Goal: Task Accomplishment & Management: Complete application form

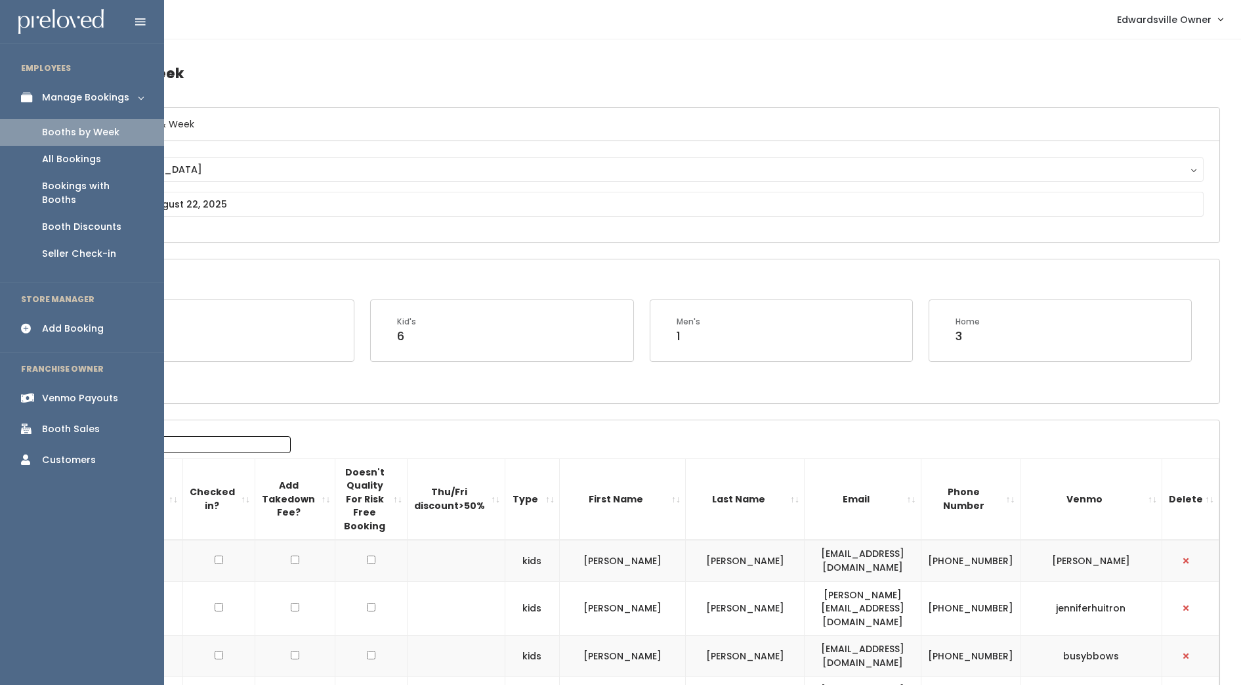
click at [93, 138] on div "Booths by Week" at bounding box center [80, 132] width 77 height 14
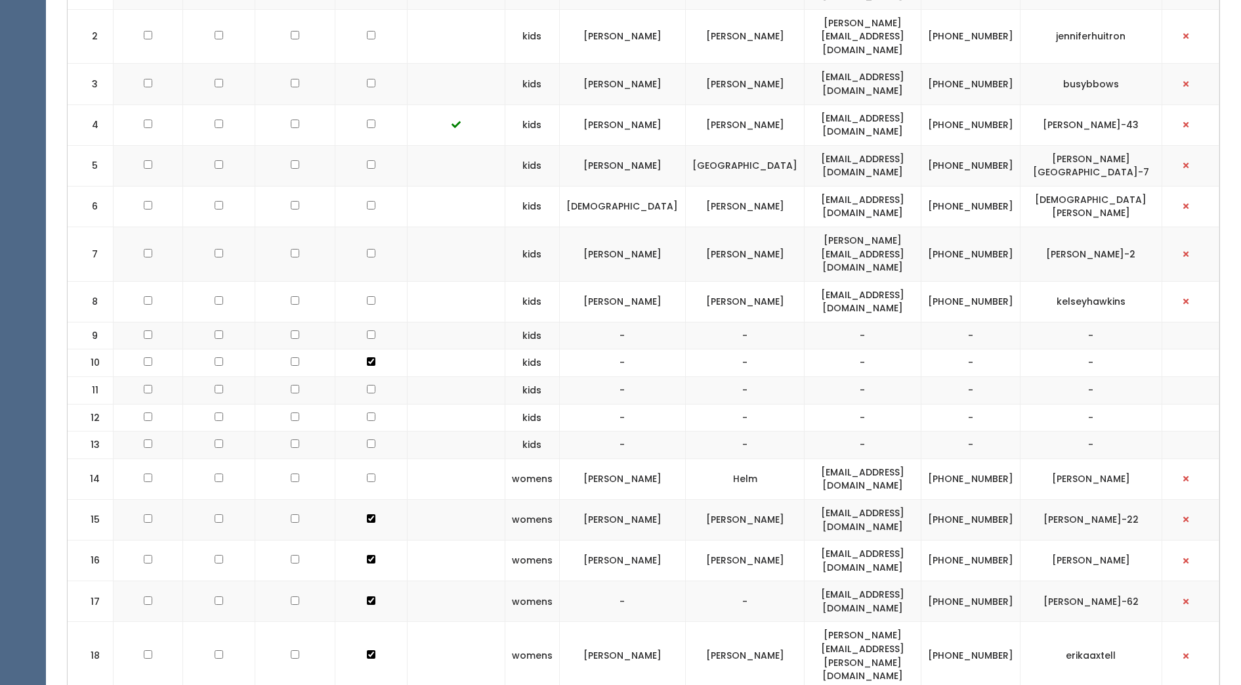
scroll to position [586, 0]
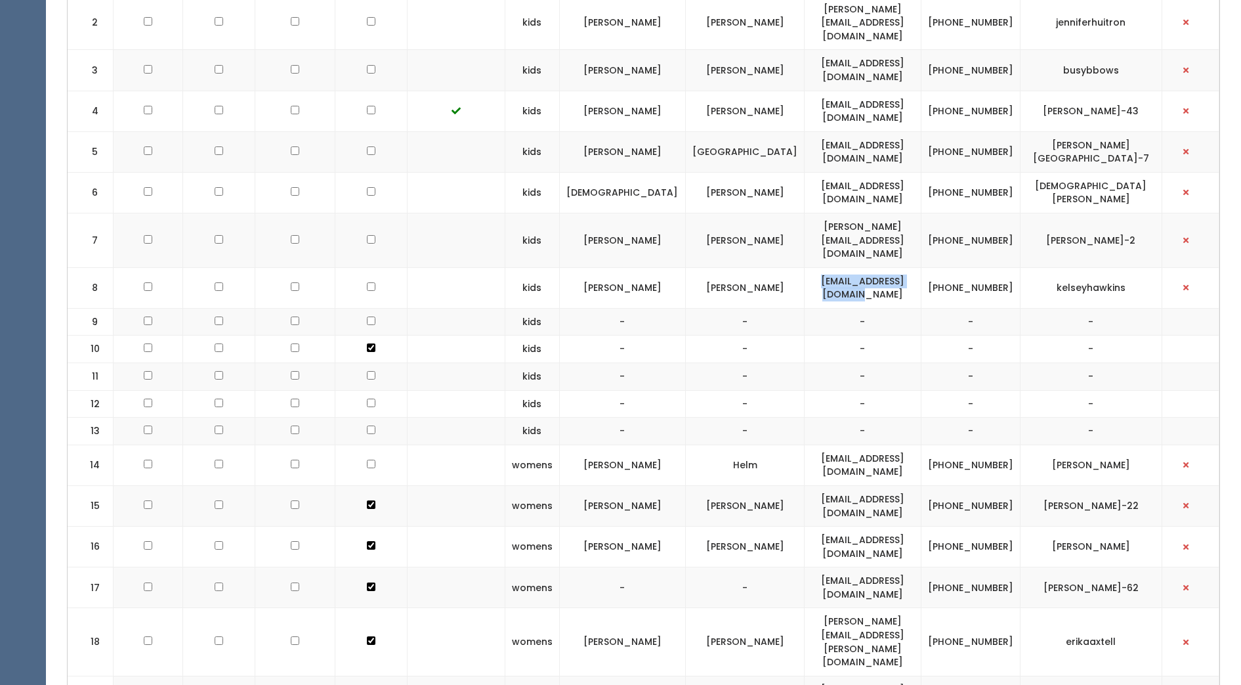
drag, startPoint x: 791, startPoint y: 248, endPoint x: 911, endPoint y: 244, distance: 119.6
click at [911, 267] on td "khawkins7789@gmail.com" at bounding box center [863, 287] width 117 height 41
copy td "[EMAIL_ADDRESS][DOMAIN_NAME]"
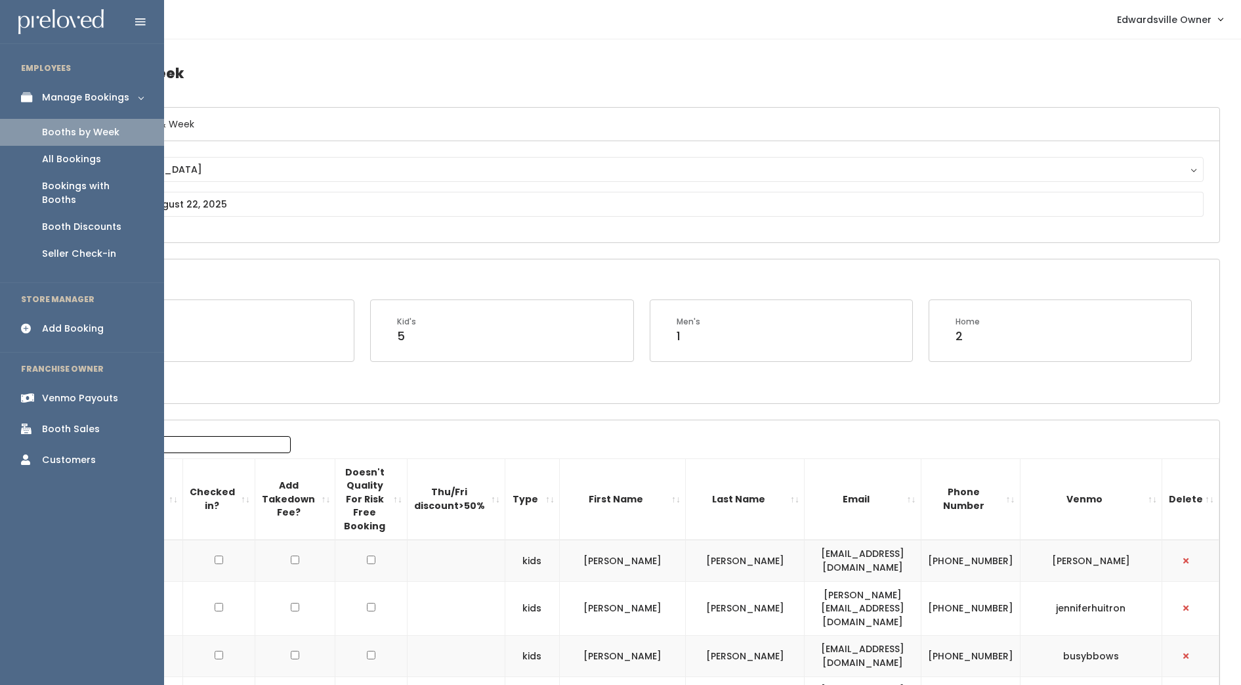
click at [81, 322] on div "Add Booking" at bounding box center [73, 329] width 62 height 14
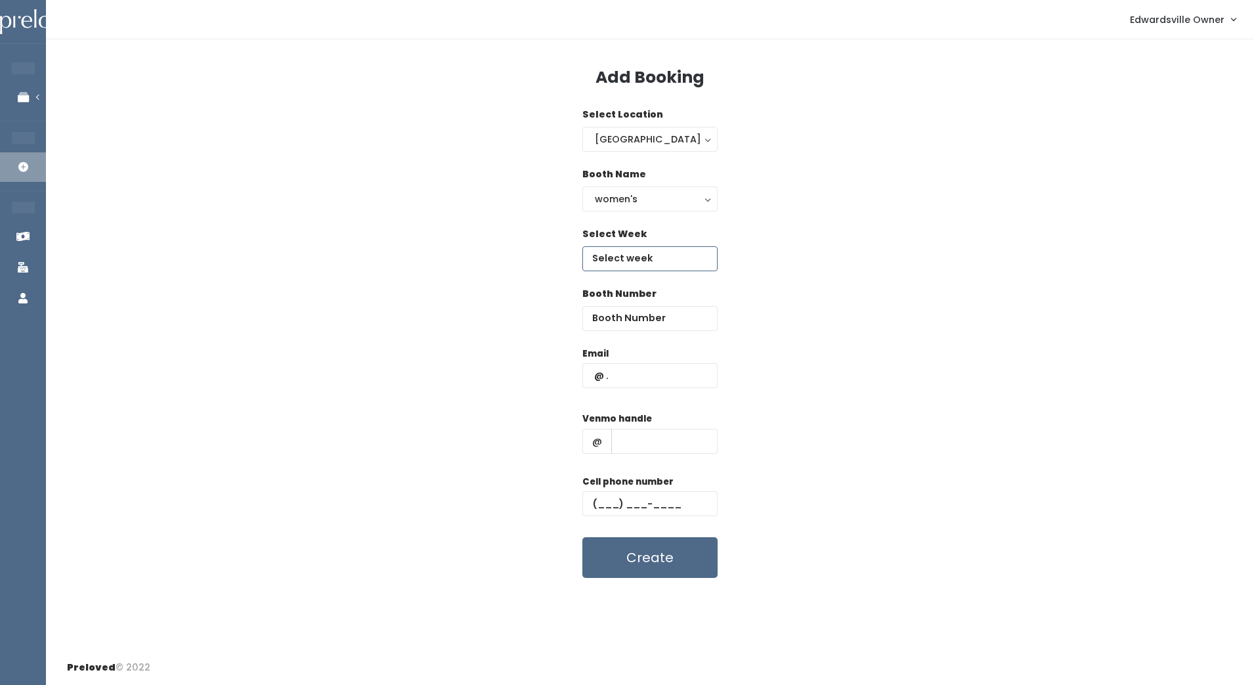
click at [680, 263] on input "text" at bounding box center [649, 258] width 135 height 25
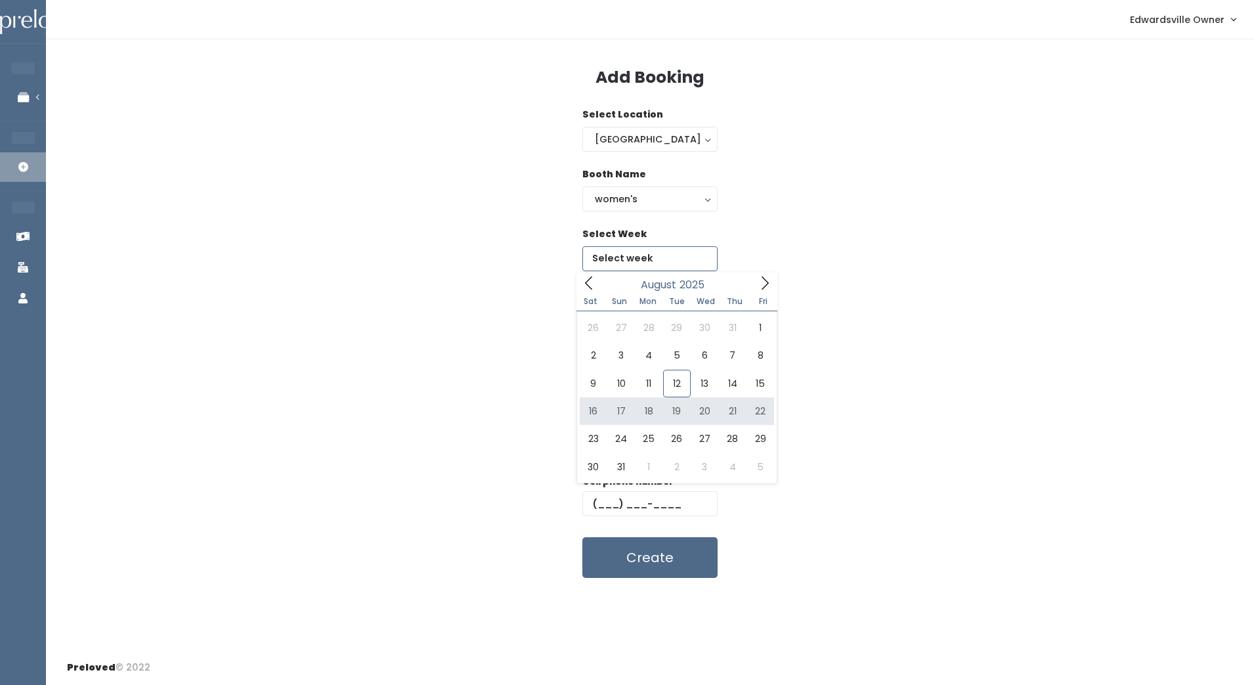
type input "August 16 to August 22"
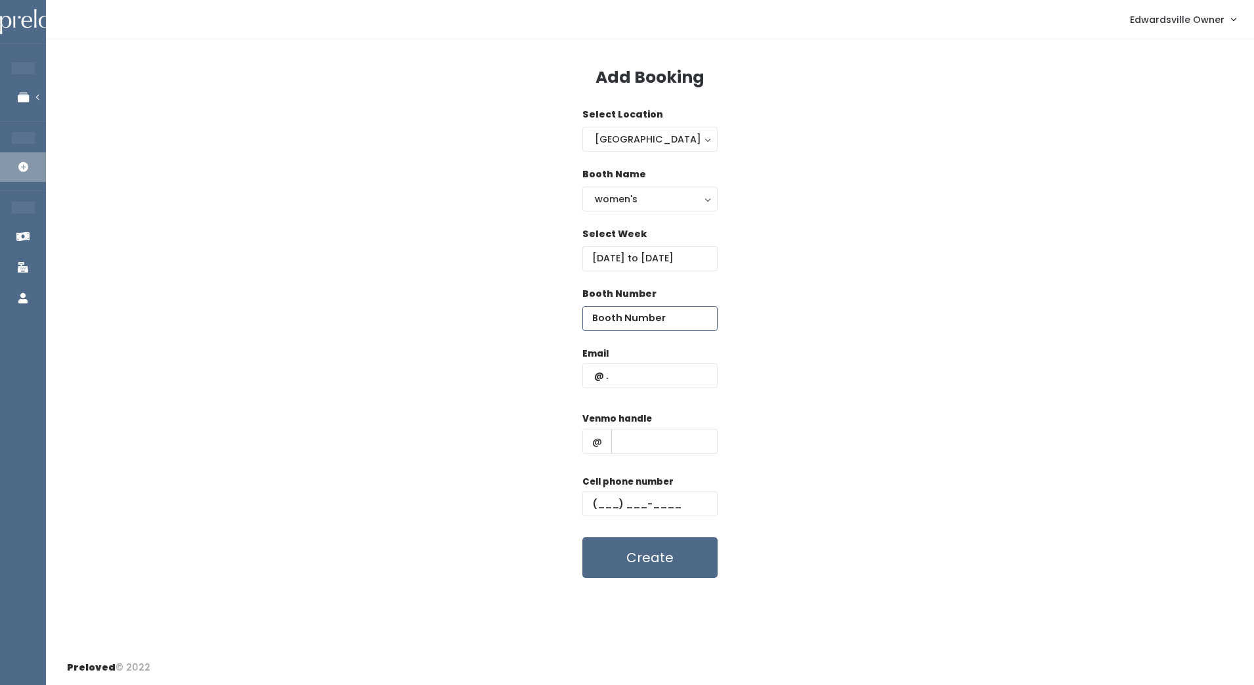
click at [645, 315] on input "number" at bounding box center [649, 318] width 135 height 25
type input "13"
click at [634, 384] on input "text" at bounding box center [649, 375] width 135 height 25
paste input "khawkins7789@gmail.com"
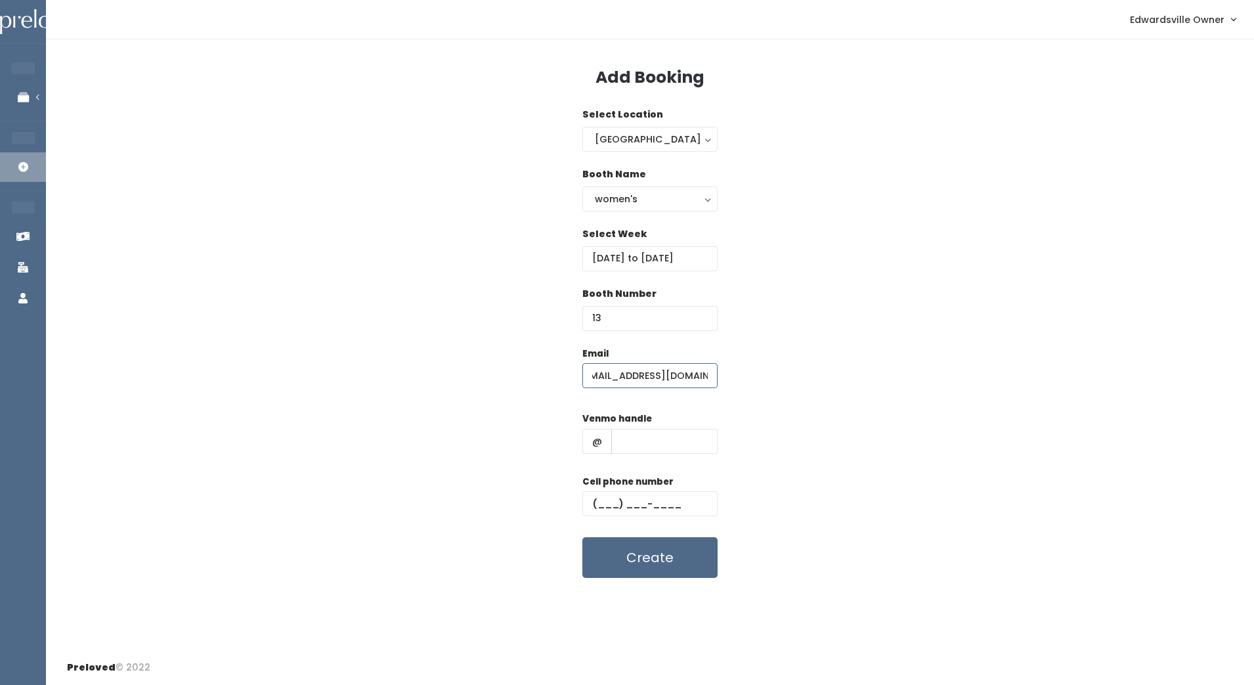
type input "[EMAIL_ADDRESS][DOMAIN_NAME]"
click at [686, 440] on input "text" at bounding box center [664, 441] width 106 height 25
type input "KelseyHawkins"
click at [600, 504] on input "text" at bounding box center [649, 503] width 135 height 25
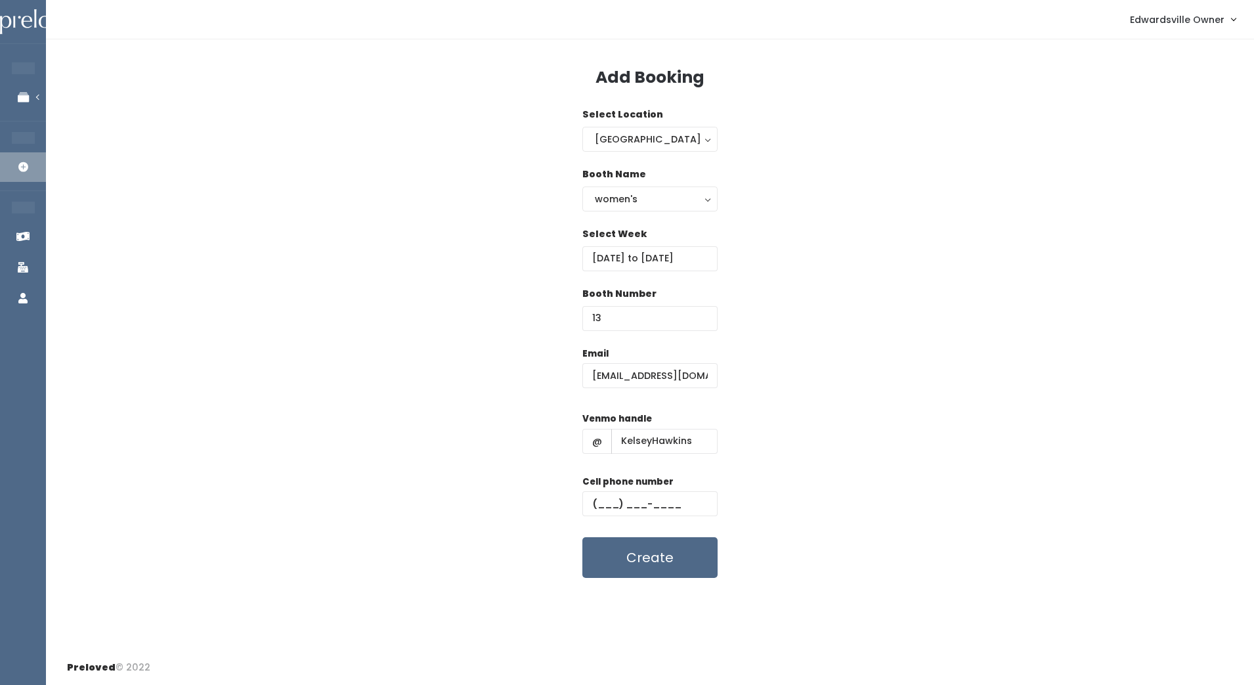
click at [985, 163] on div "Select Location Edwardsville Edwardsville" at bounding box center [650, 138] width 1166 height 60
click at [677, 557] on button "Create" at bounding box center [649, 557] width 135 height 41
paste input "(618) 409-5664"
type input "[PHONE_NUMBER]"
click at [651, 559] on button "Create" at bounding box center [649, 557] width 135 height 41
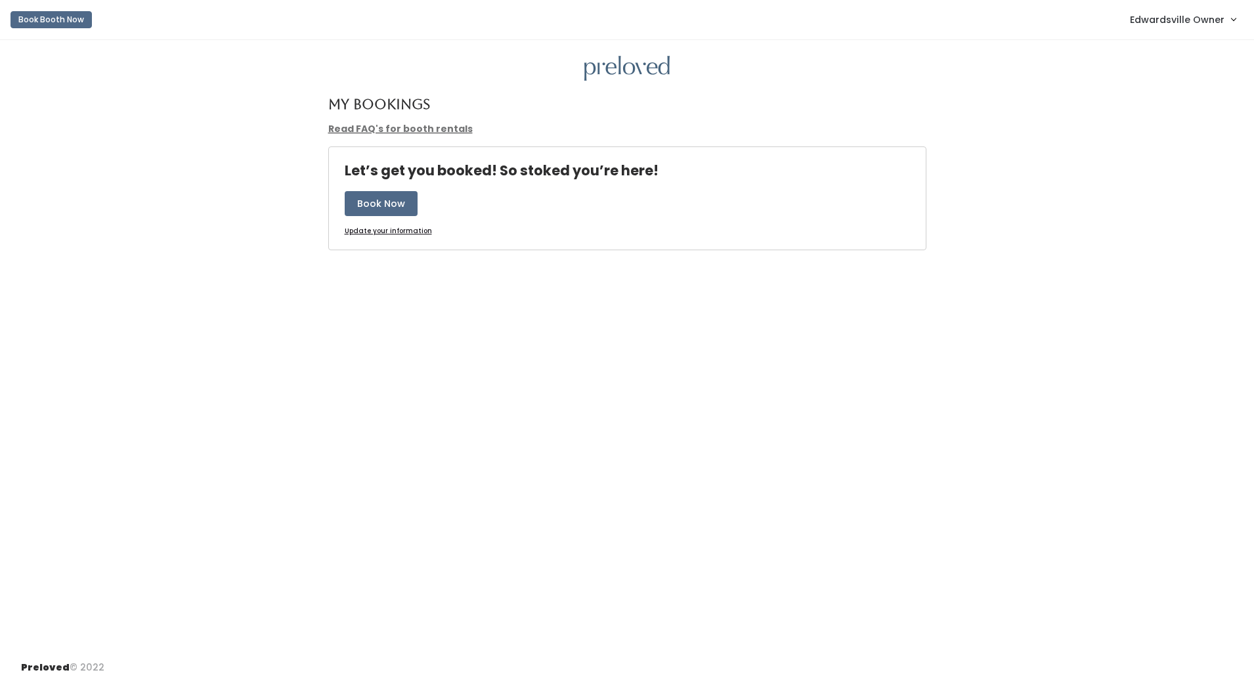
click at [1180, 22] on span "Edwardsville Owner" at bounding box center [1177, 19] width 95 height 14
click at [1180, 52] on link "Admin Home" at bounding box center [1189, 52] width 118 height 24
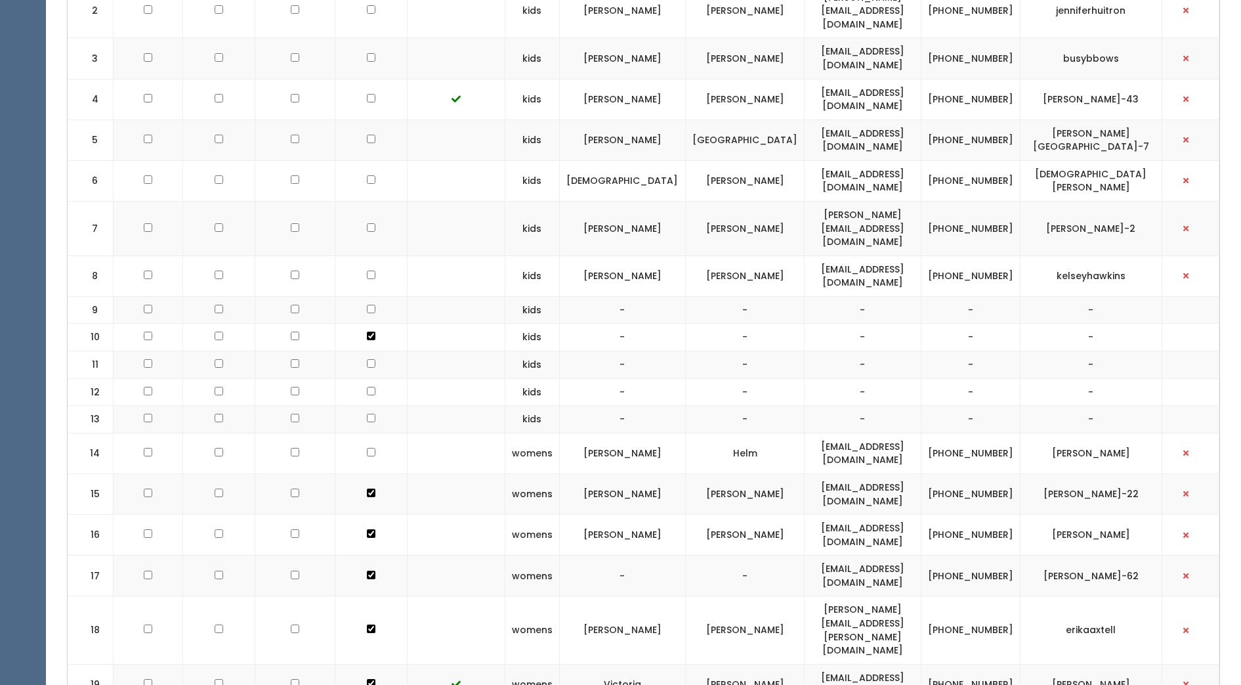
scroll to position [600, 0]
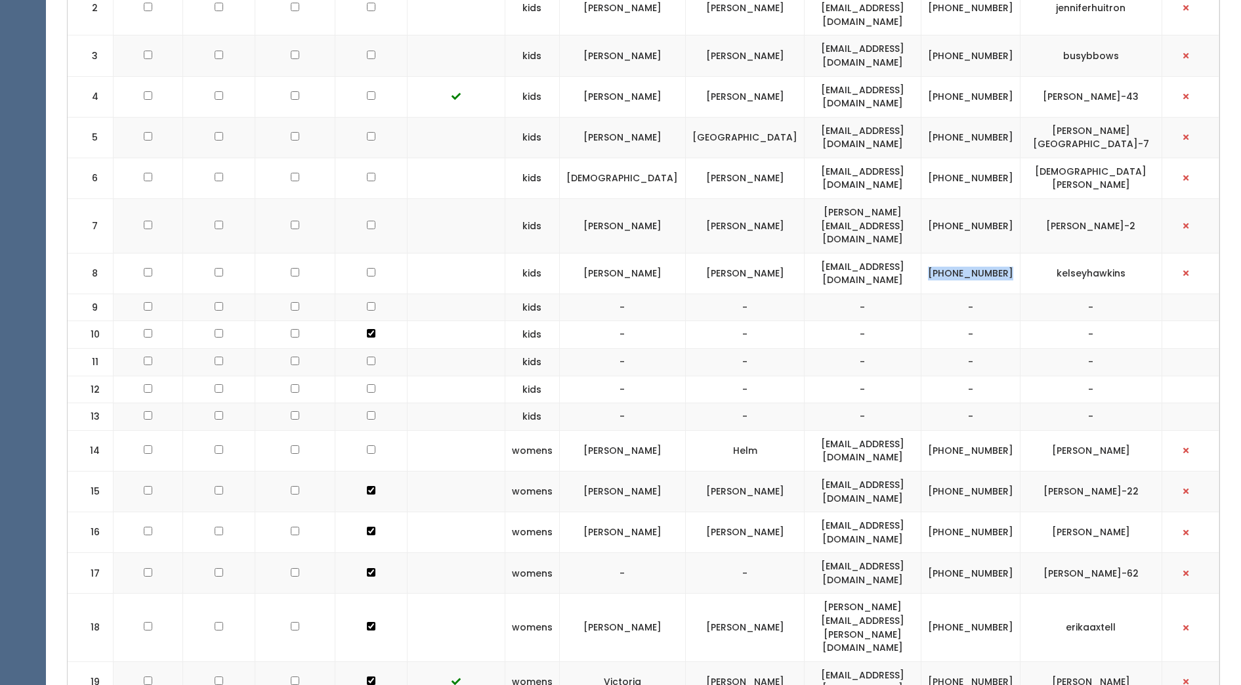
drag, startPoint x: 948, startPoint y: 225, endPoint x: 992, endPoint y: 242, distance: 46.9
click at [992, 253] on td "(618) 409-5664" at bounding box center [970, 273] width 99 height 41
drag, startPoint x: 992, startPoint y: 242, endPoint x: 978, endPoint y: 238, distance: 14.8
copy td "(618) 409-5664"
click at [376, 11] on input "checkbox" at bounding box center [371, 7] width 9 height 9
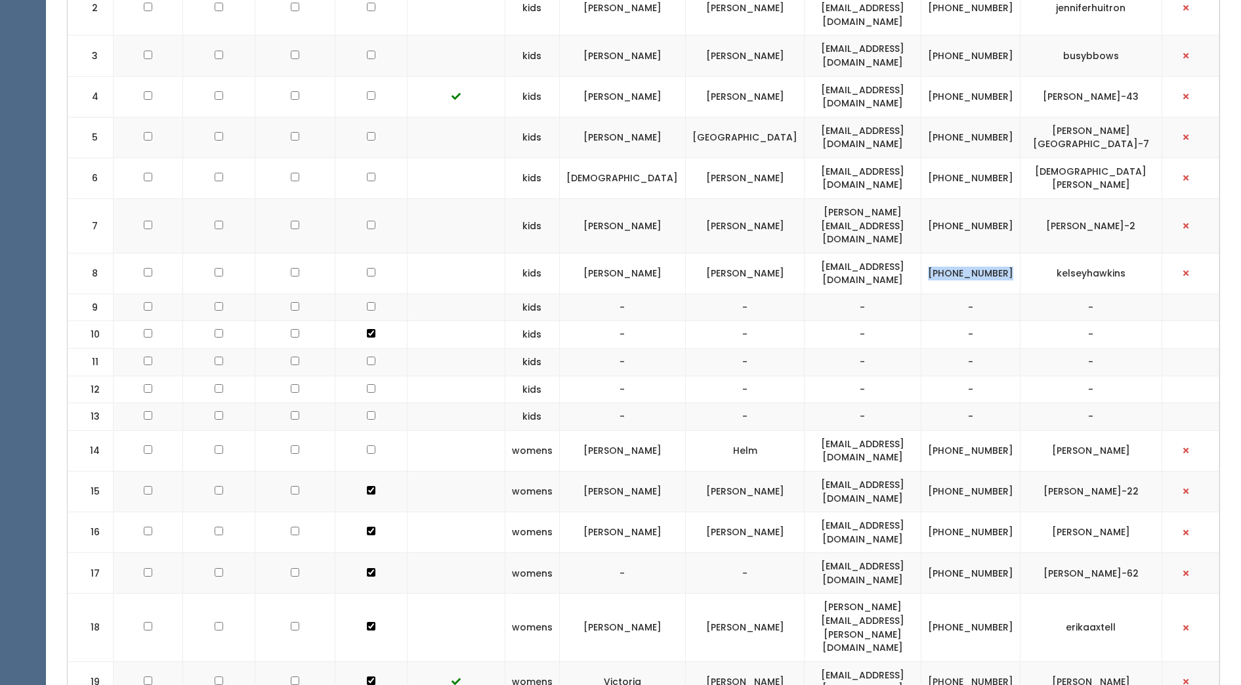
checkbox input "false"
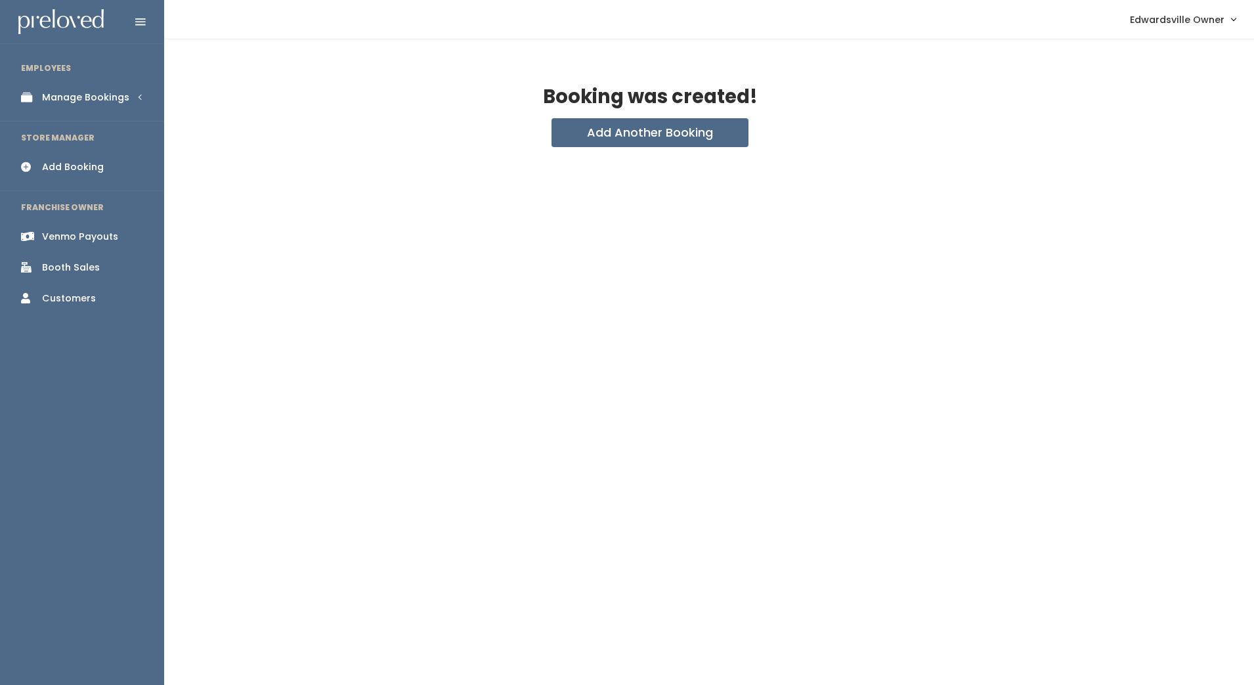
click at [75, 162] on div "Add Booking" at bounding box center [73, 167] width 62 height 14
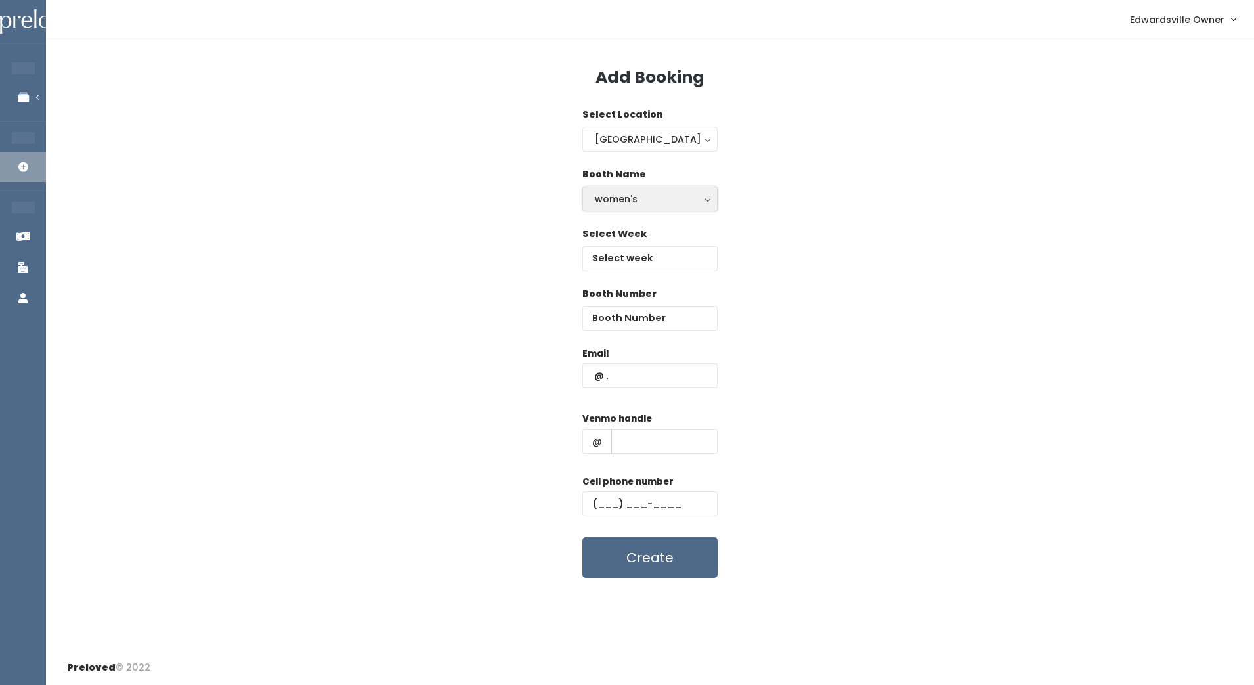
click at [698, 204] on div "women's" at bounding box center [650, 199] width 110 height 14
click at [681, 251] on link "kid's" at bounding box center [650, 252] width 134 height 24
select select "kids"
click at [681, 258] on input "text" at bounding box center [649, 258] width 135 height 25
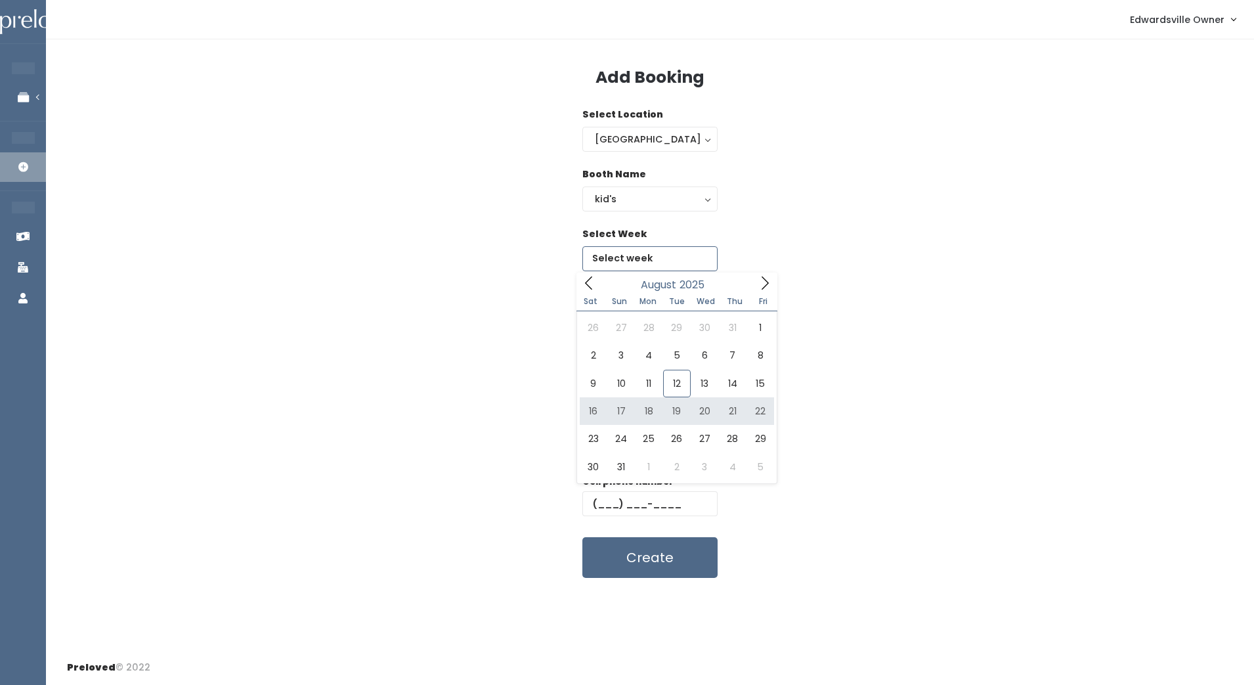
type input "August 16 to August 22"
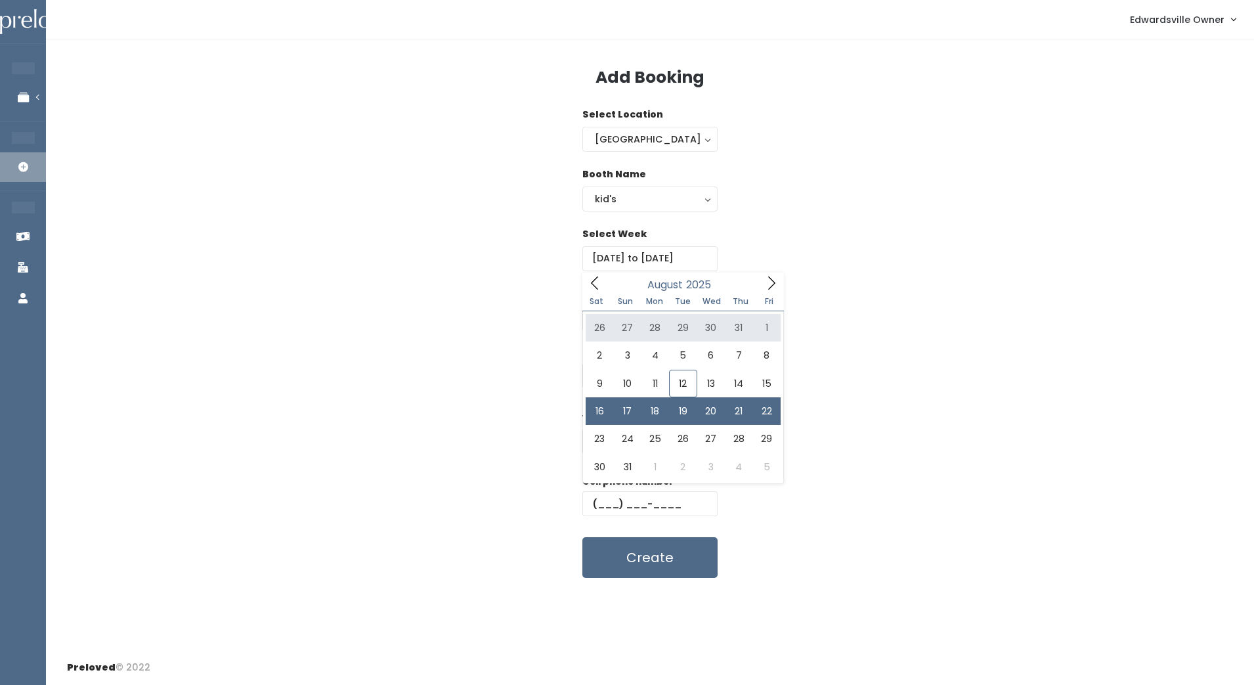
click at [906, 313] on div "Booth Number" at bounding box center [650, 317] width 1166 height 60
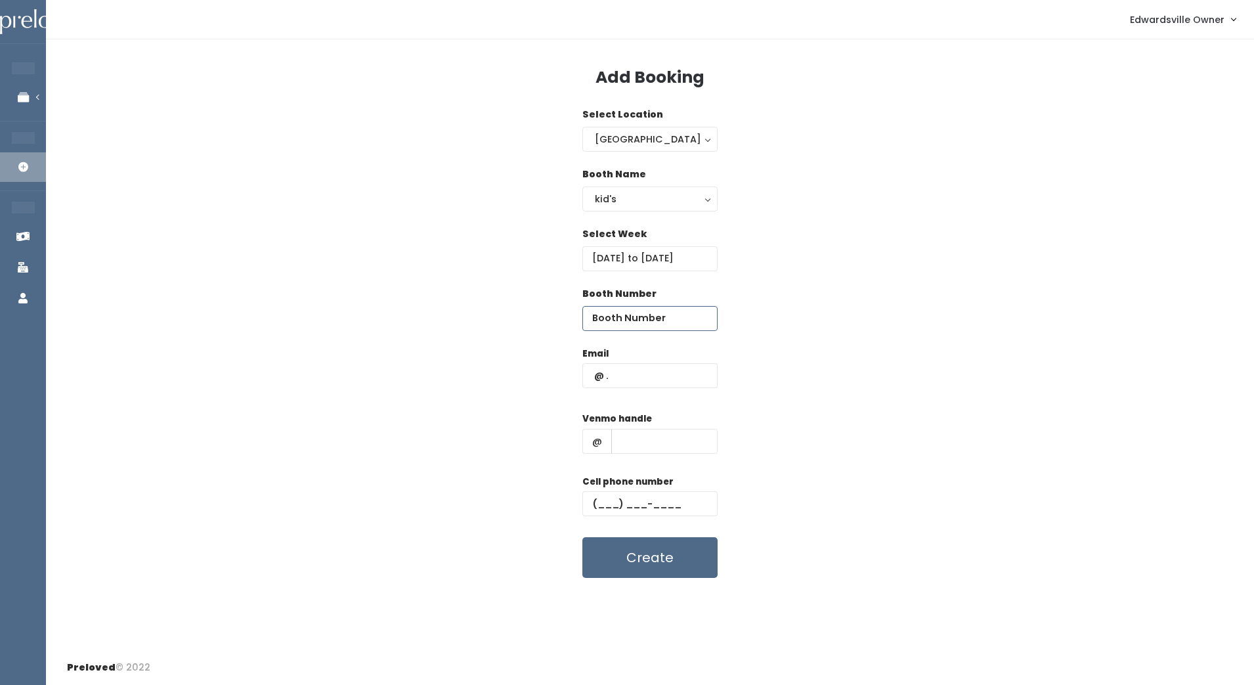
click at [675, 324] on input "number" at bounding box center [649, 318] width 135 height 25
type input "9"
click at [679, 369] on input "text" at bounding box center [649, 375] width 135 height 25
type input "[EMAIL_ADDRESS][DOMAIN_NAME]"
click at [664, 442] on input "text" at bounding box center [664, 441] width 106 height 25
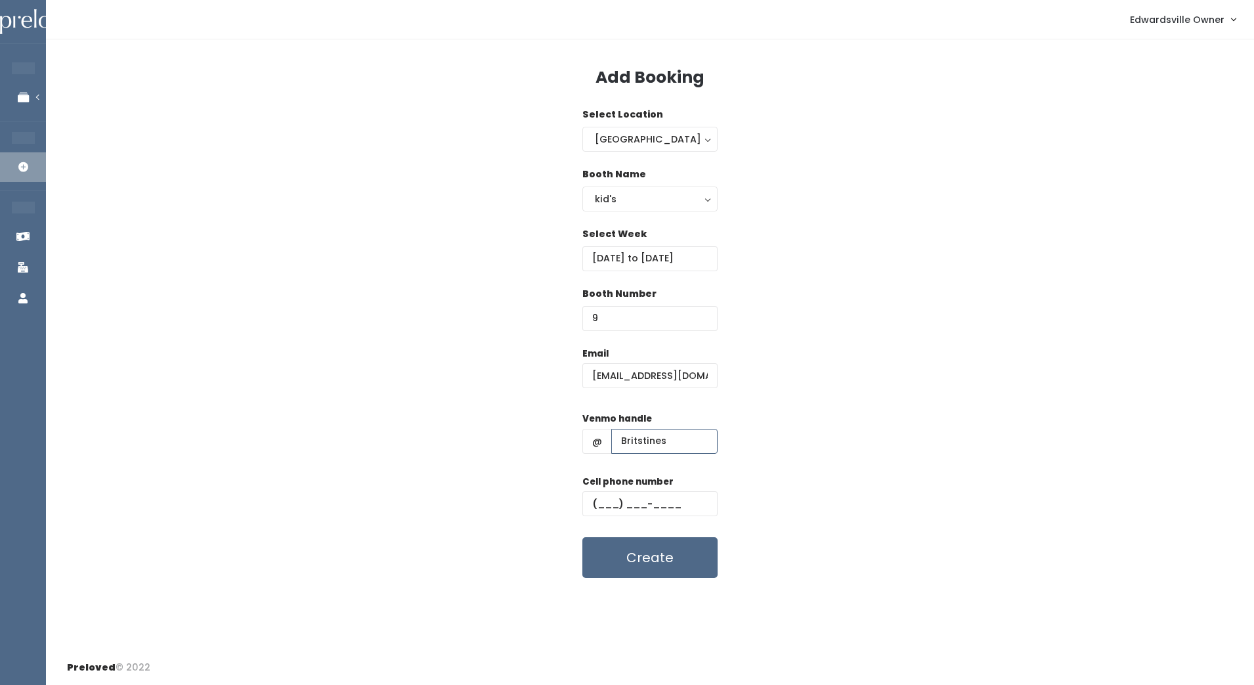
type input "Britstines"
click at [603, 508] on input "text" at bounding box center [649, 503] width 135 height 25
type input "[PHONE_NUMBER]"
click at [681, 561] on button "Create" at bounding box center [649, 557] width 135 height 41
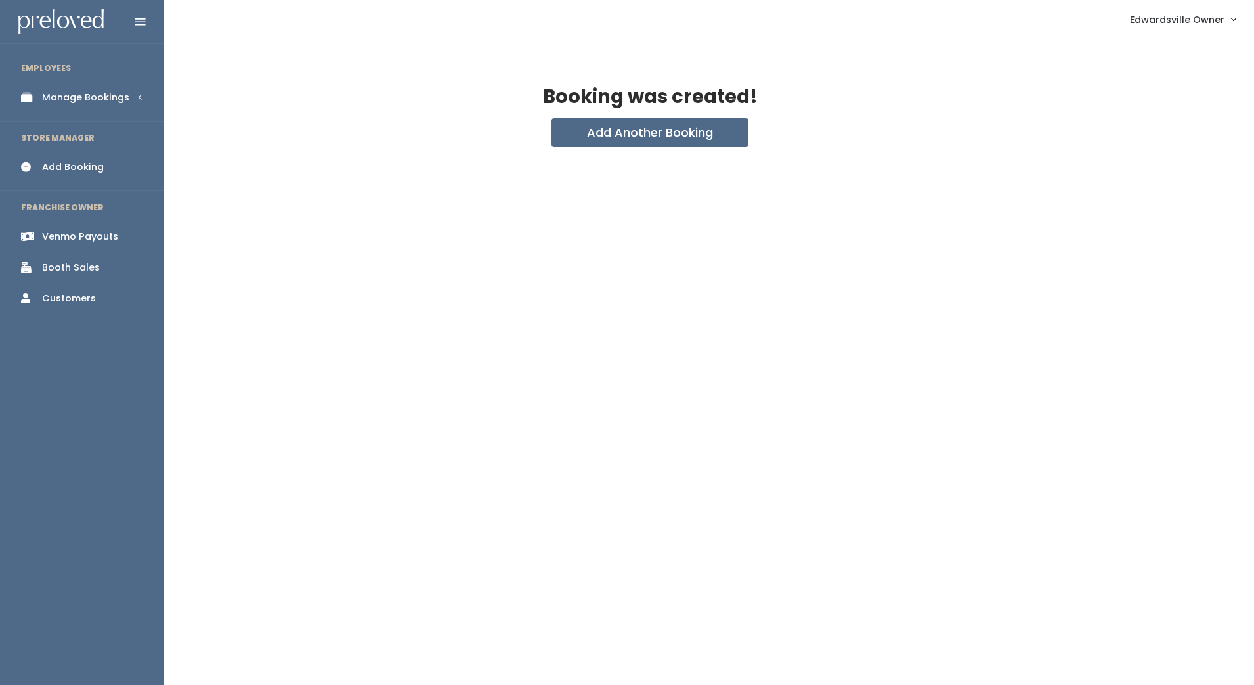
click at [47, 98] on div "Manage Bookings" at bounding box center [85, 98] width 87 height 14
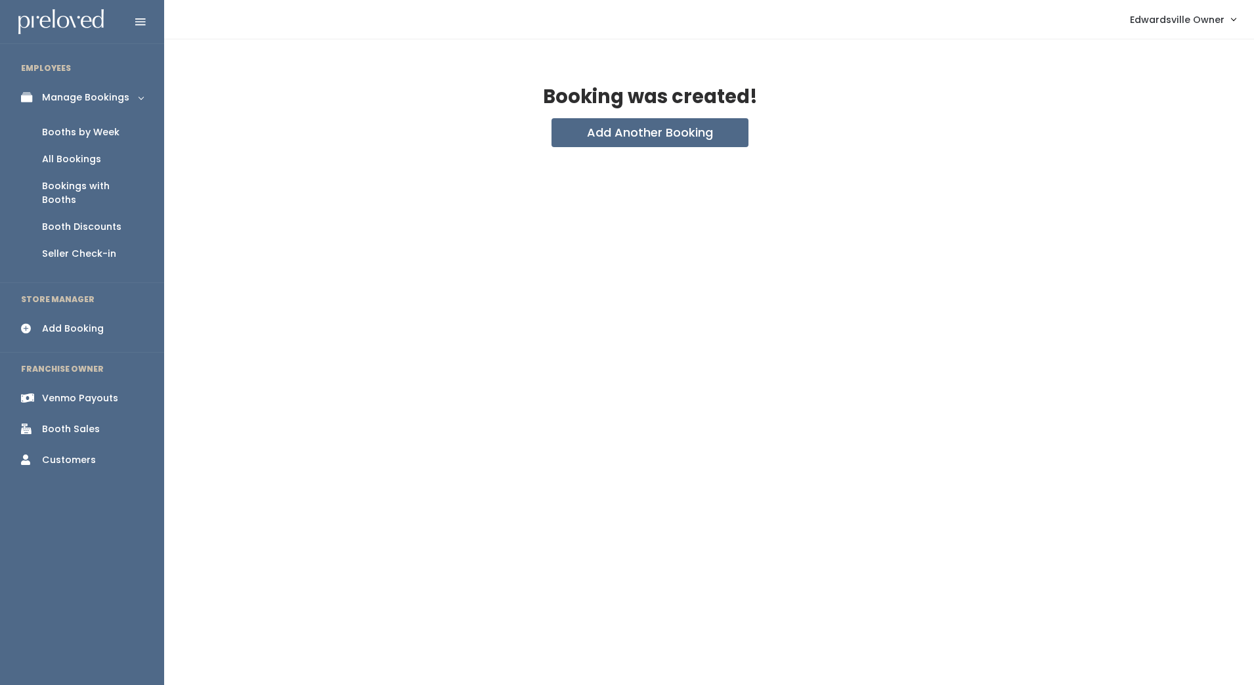
click at [60, 322] on div "Add Booking" at bounding box center [73, 329] width 62 height 14
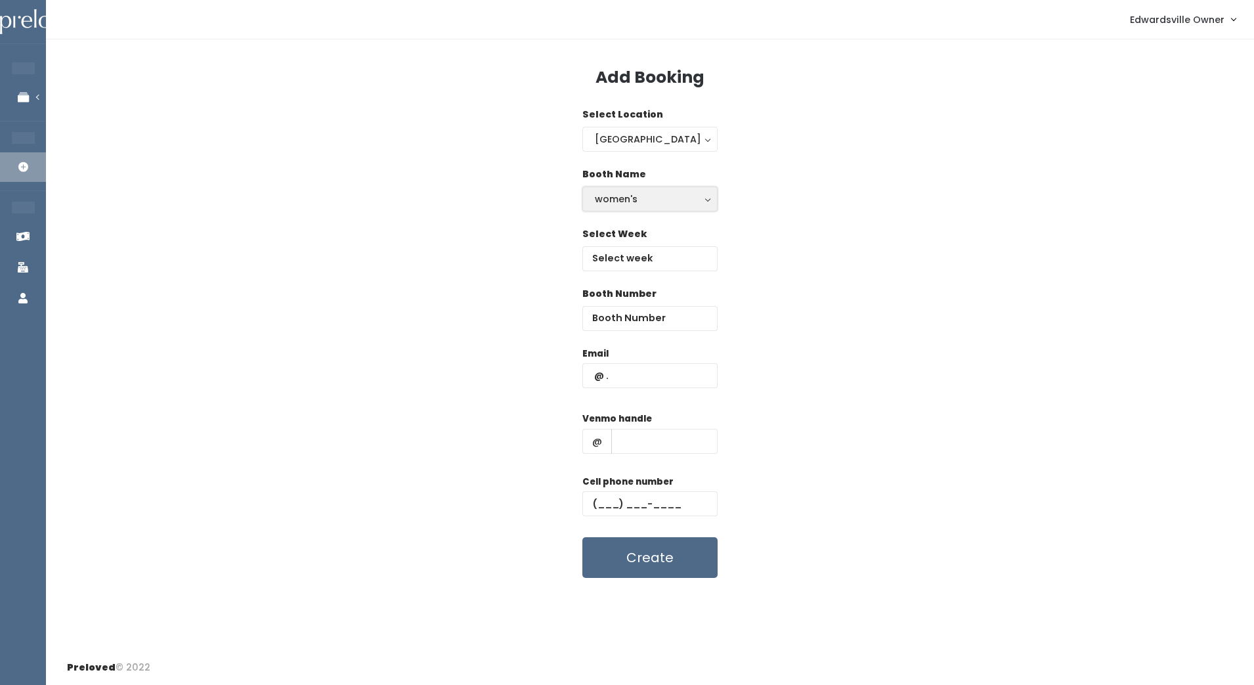
click at [678, 202] on div "women's" at bounding box center [650, 199] width 110 height 14
click at [668, 251] on link "kid's" at bounding box center [650, 252] width 134 height 24
select select "kids"
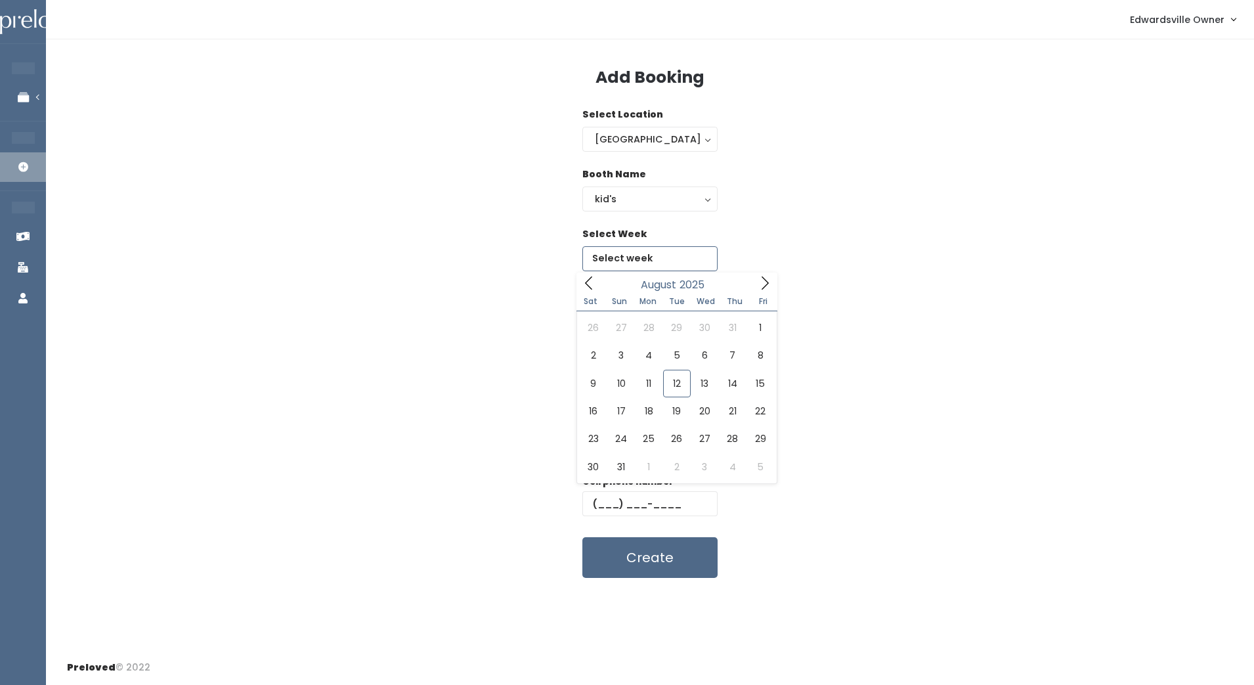
click at [668, 251] on input "text" at bounding box center [649, 258] width 135 height 25
type input "[DATE] to [DATE]"
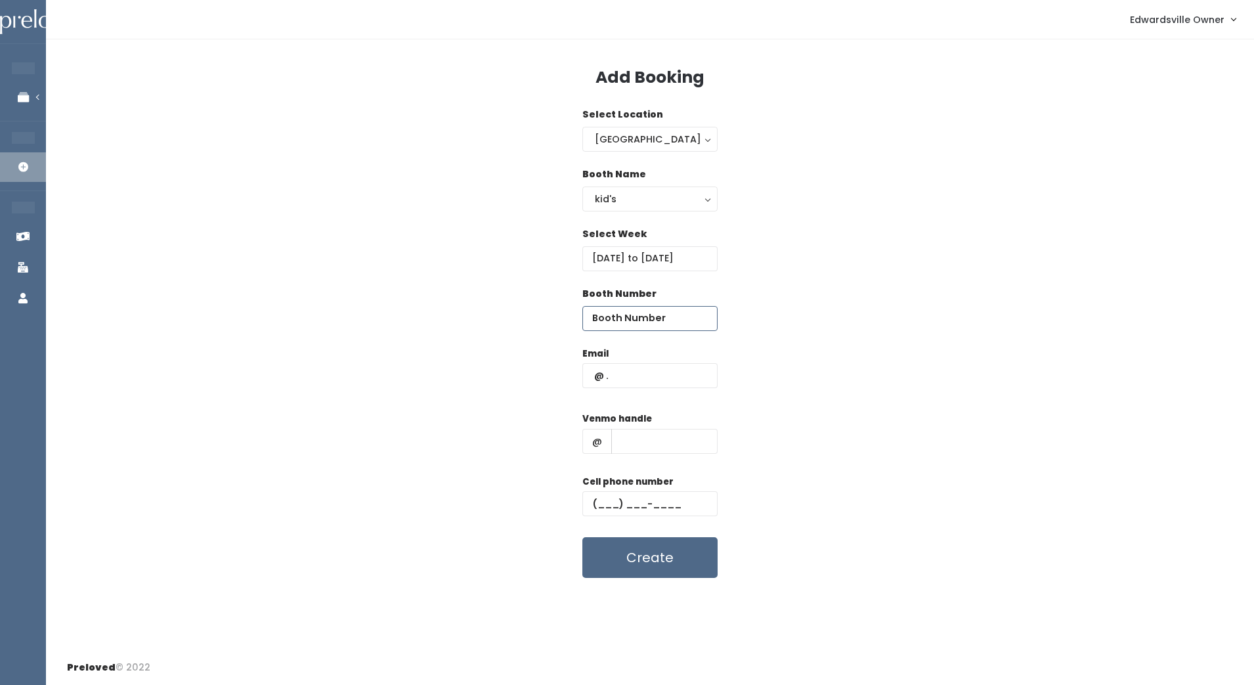
click at [639, 327] on input "number" at bounding box center [649, 318] width 135 height 25
type input "12"
click at [643, 376] on input "text" at bounding box center [649, 375] width 135 height 25
type input "[EMAIL_ADDRESS][DOMAIN_NAME]"
type input "Britstines"
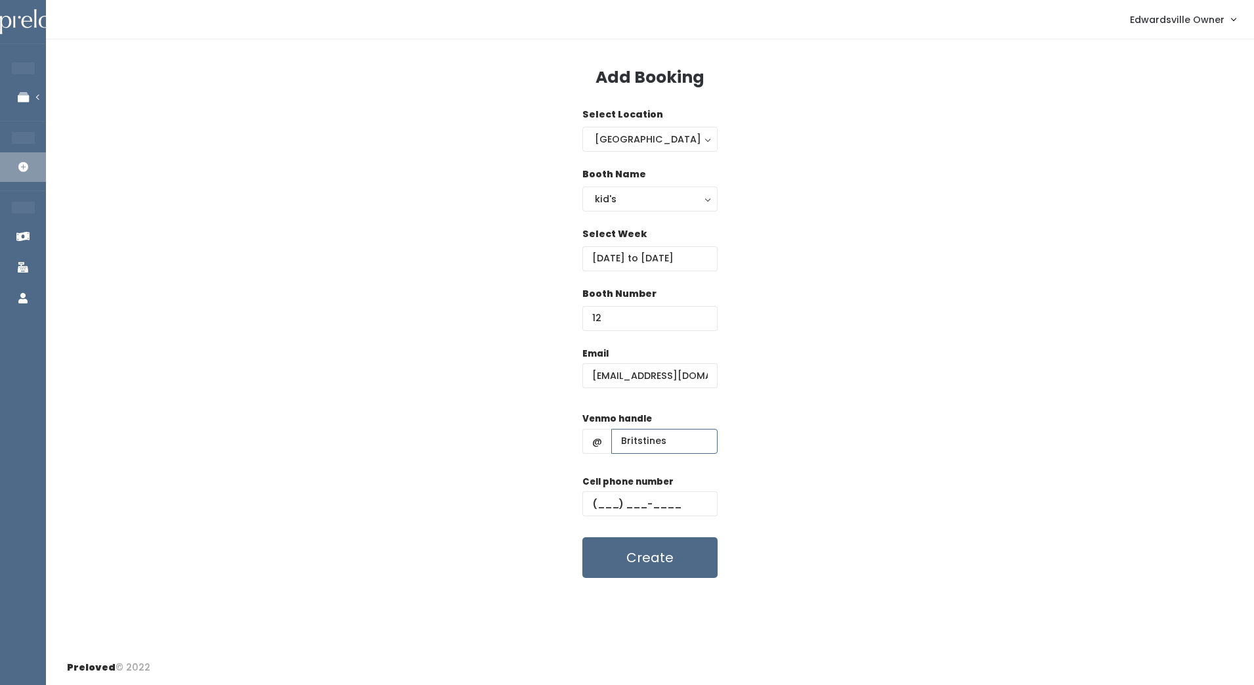
type input "[PHONE_NUMBER]"
click at [679, 559] on button "Create" at bounding box center [649, 557] width 135 height 41
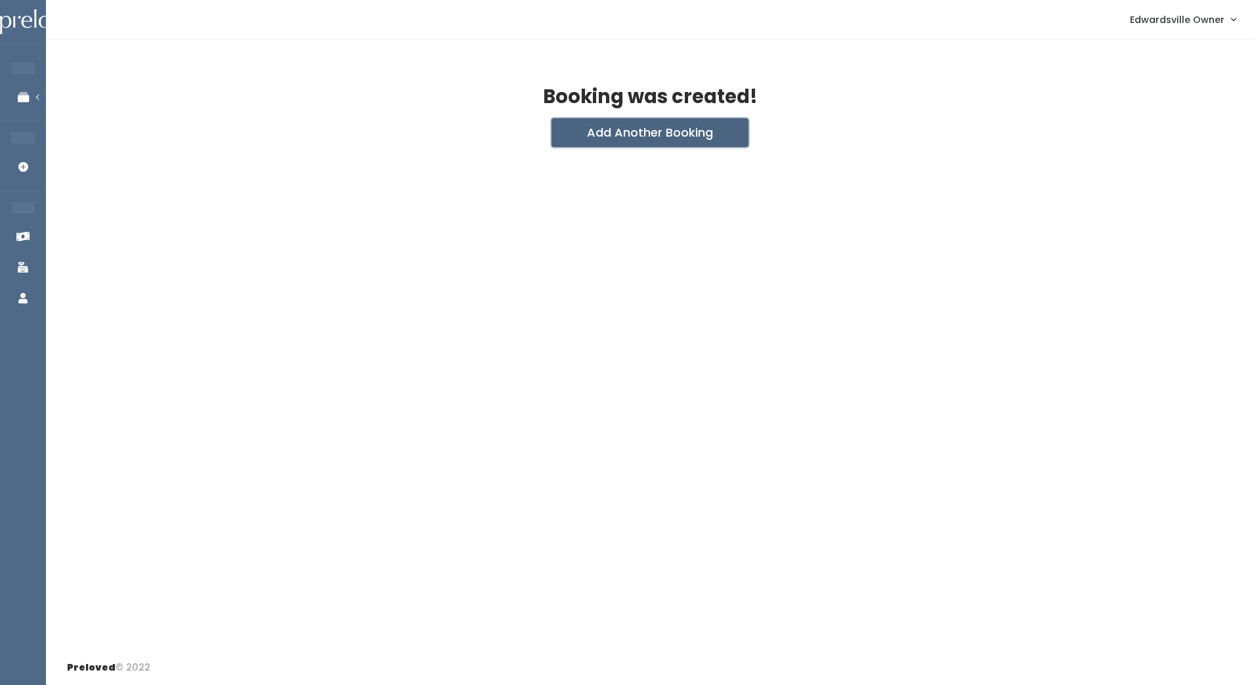
click at [654, 137] on button "Add Another Booking" at bounding box center [649, 132] width 197 height 29
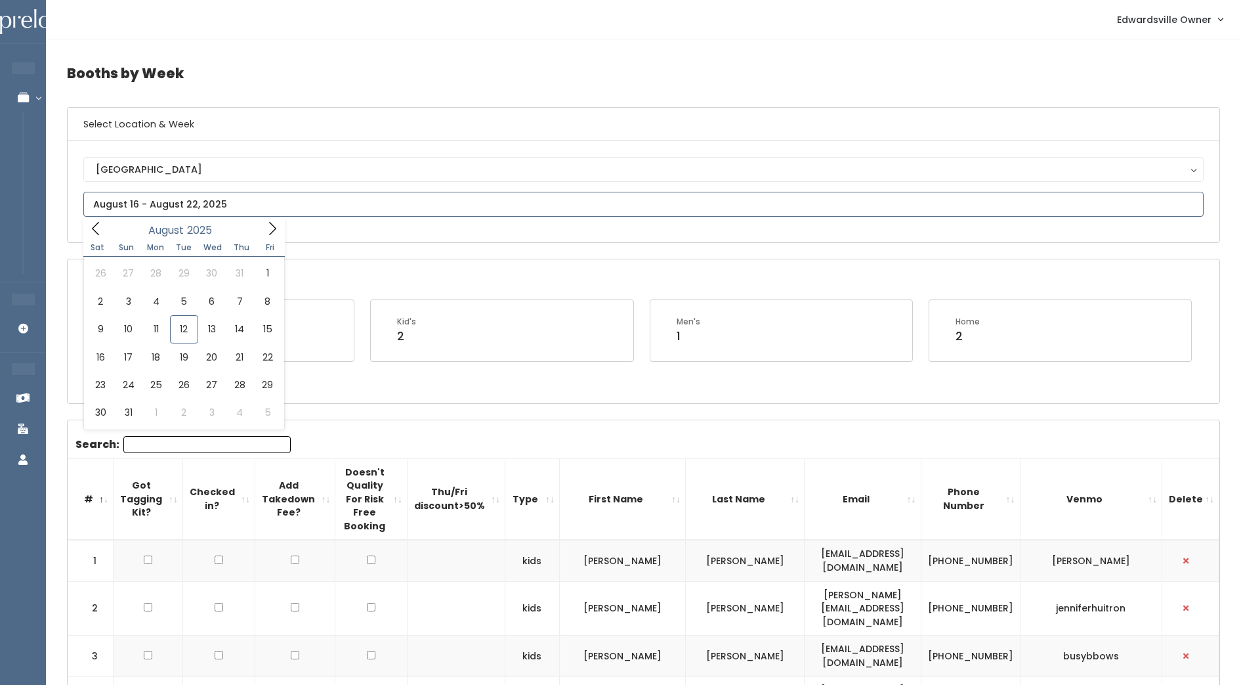
click at [437, 216] on input "text" at bounding box center [643, 204] width 1121 height 25
type input "August 23 to August 29"
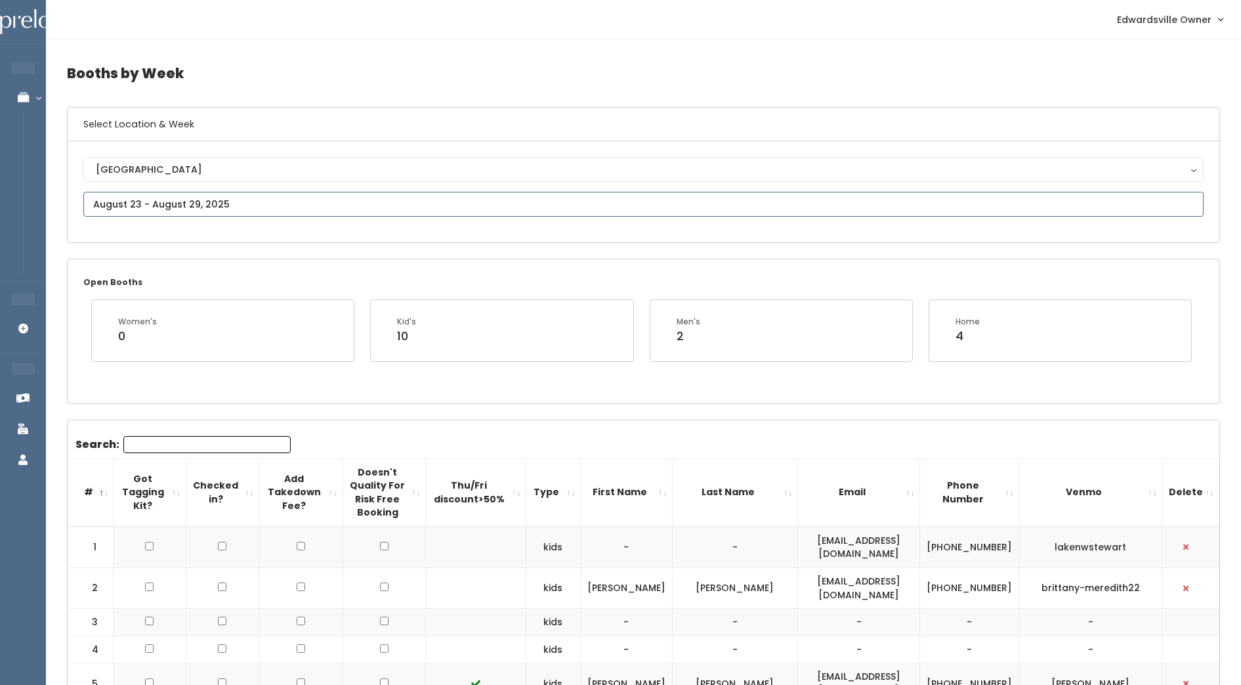
click at [209, 202] on input "text" at bounding box center [643, 204] width 1121 height 25
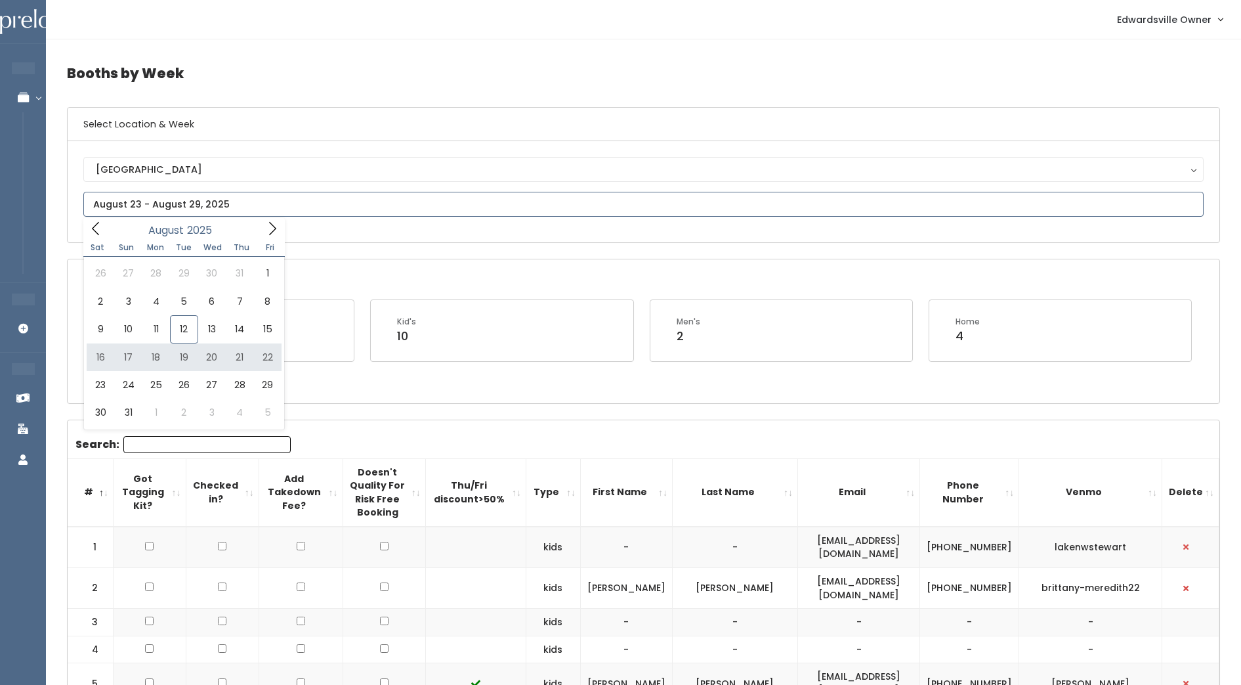
type input "August 16 to August 22"
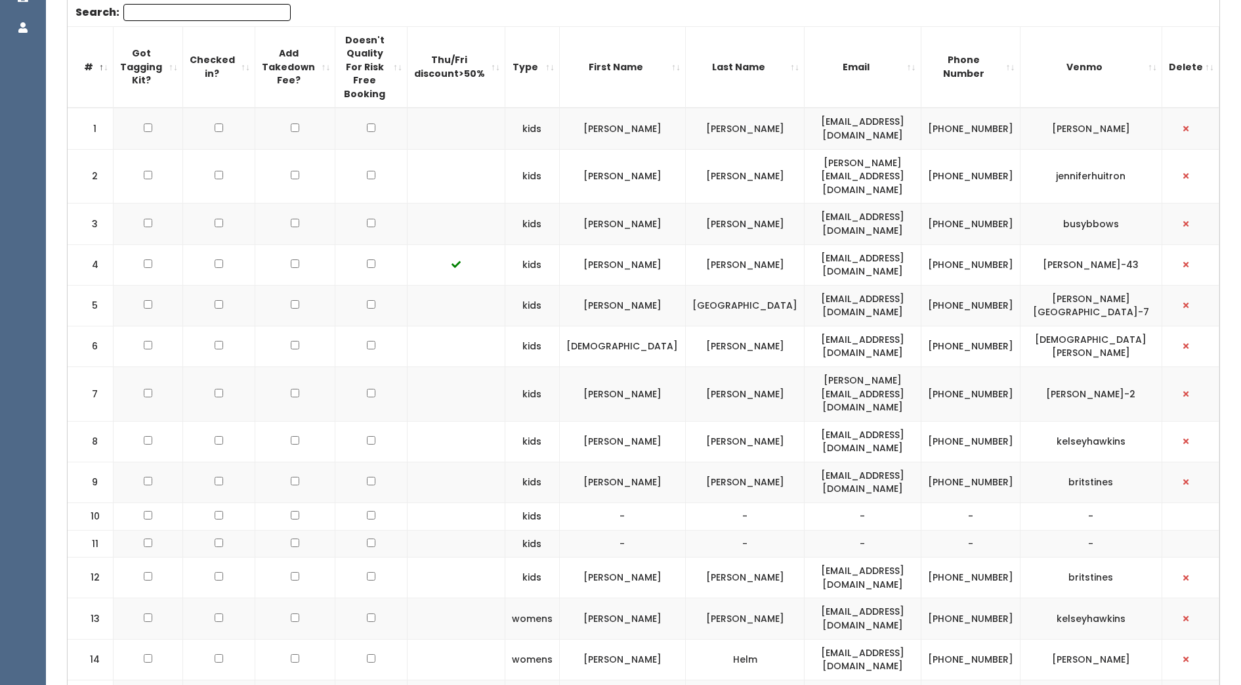
scroll to position [421, 0]
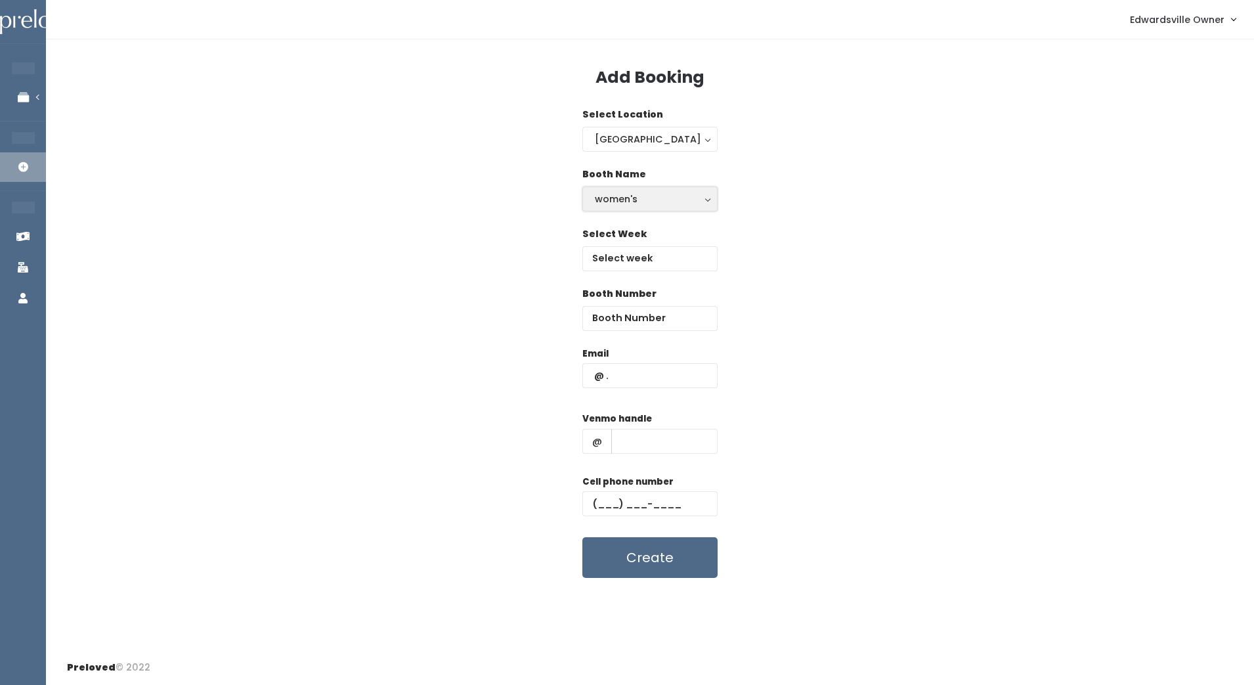
click at [691, 198] on div "women's" at bounding box center [650, 199] width 110 height 14
click at [658, 258] on link "kid's" at bounding box center [650, 252] width 134 height 24
select select "kids"
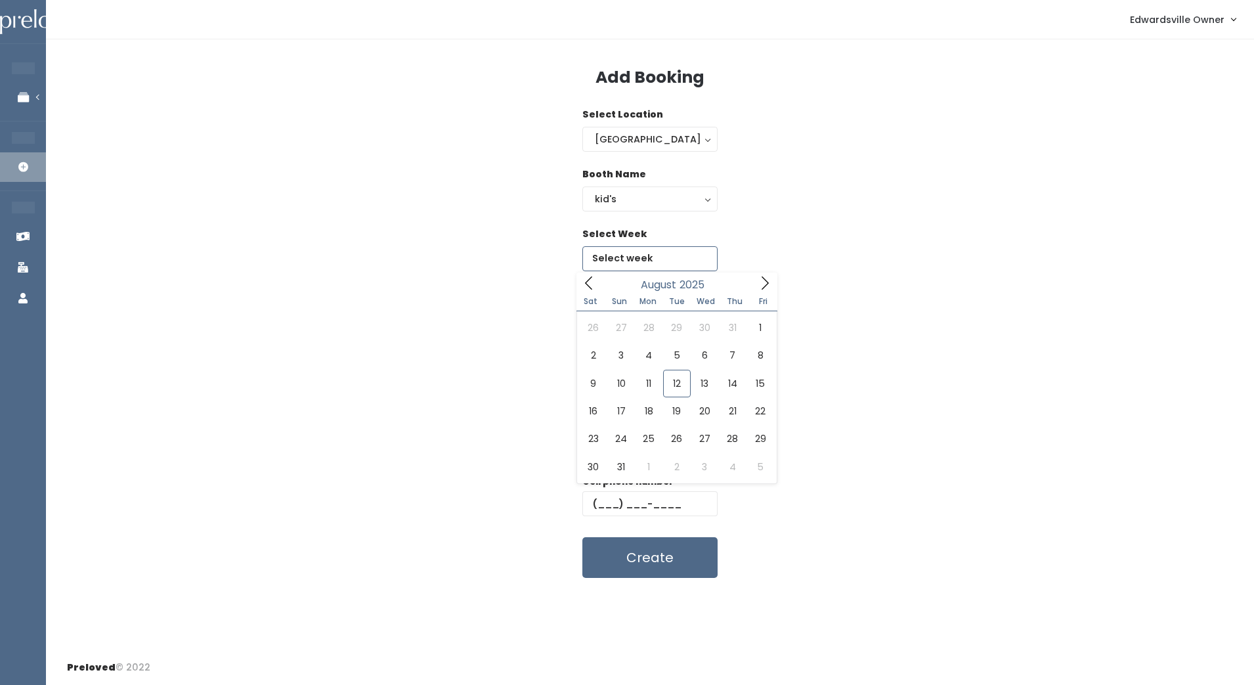
click at [658, 258] on input "text" at bounding box center [649, 258] width 135 height 25
type input "August 16 to August 22"
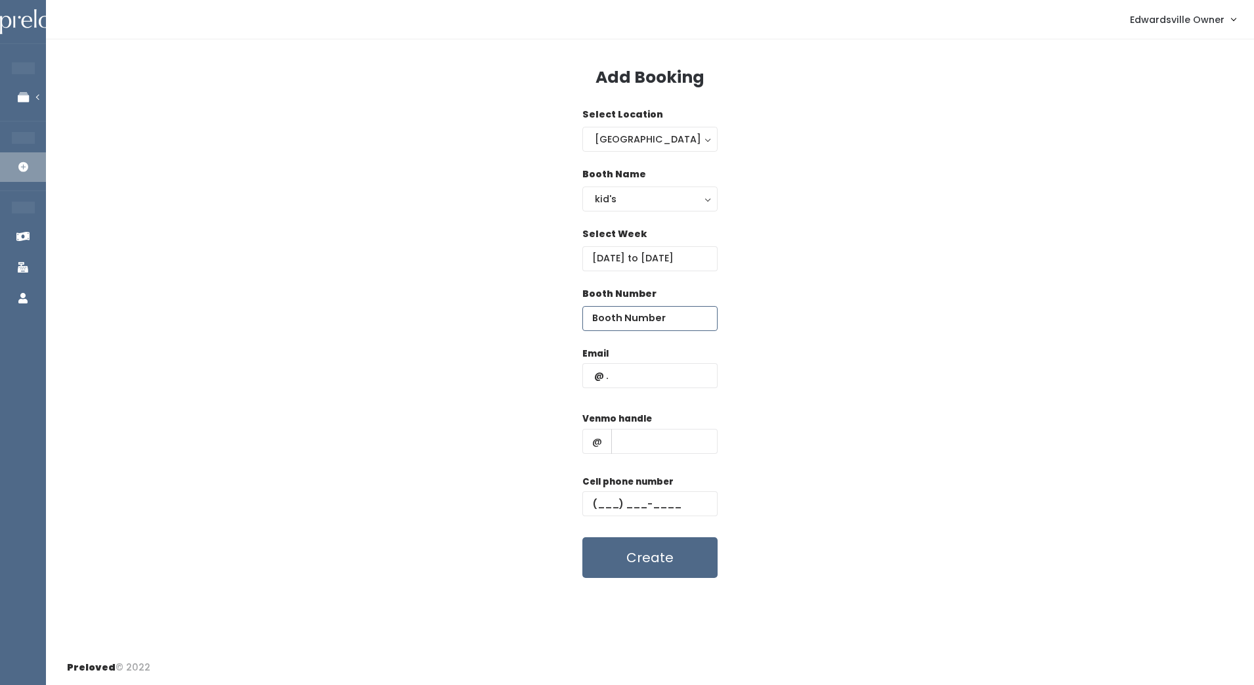
click at [660, 314] on input "number" at bounding box center [649, 318] width 135 height 25
type input "10"
click at [662, 375] on input "text" at bounding box center [649, 375] width 135 height 25
type input "[EMAIL_ADDRESS][DOMAIN_NAME]"
click at [658, 441] on input "text" at bounding box center [664, 441] width 106 height 25
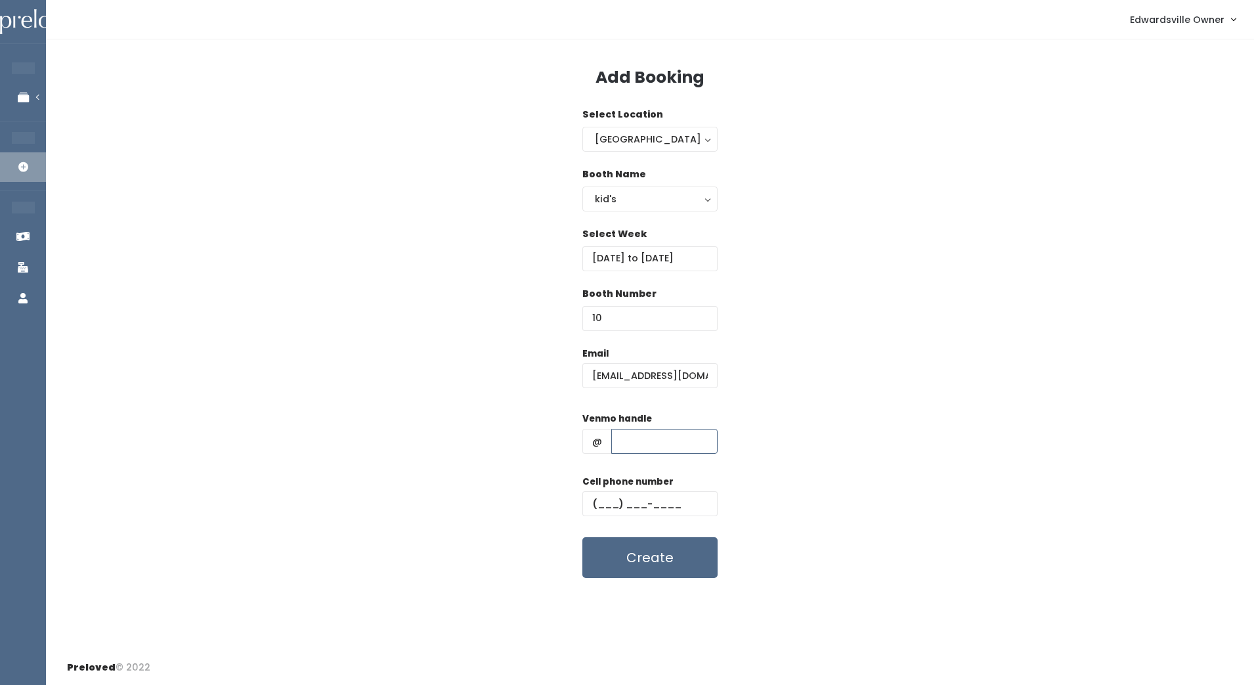
type input "savannah-[PERSON_NAME]"
click at [603, 507] on input "text" at bounding box center [649, 503] width 135 height 25
type input "[PHONE_NUMBER]"
click at [683, 561] on button "Create" at bounding box center [649, 557] width 135 height 41
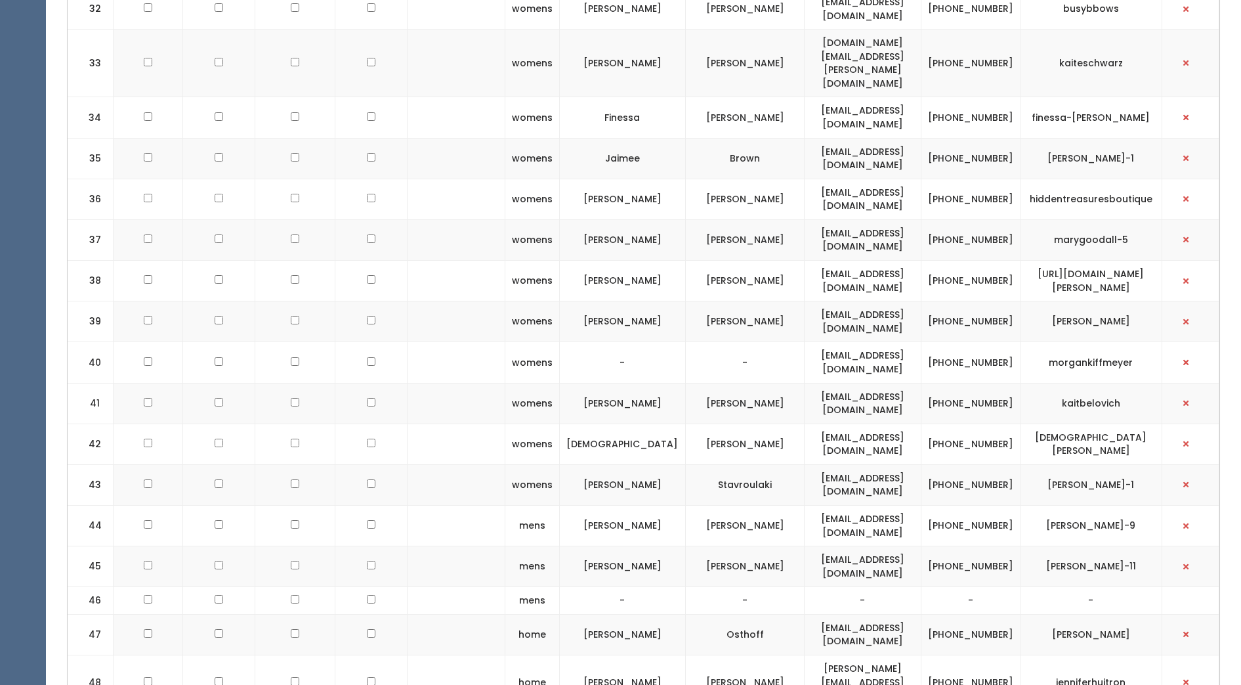
scroll to position [1866, 0]
